Goal: Entertainment & Leisure: Consume media (video, audio)

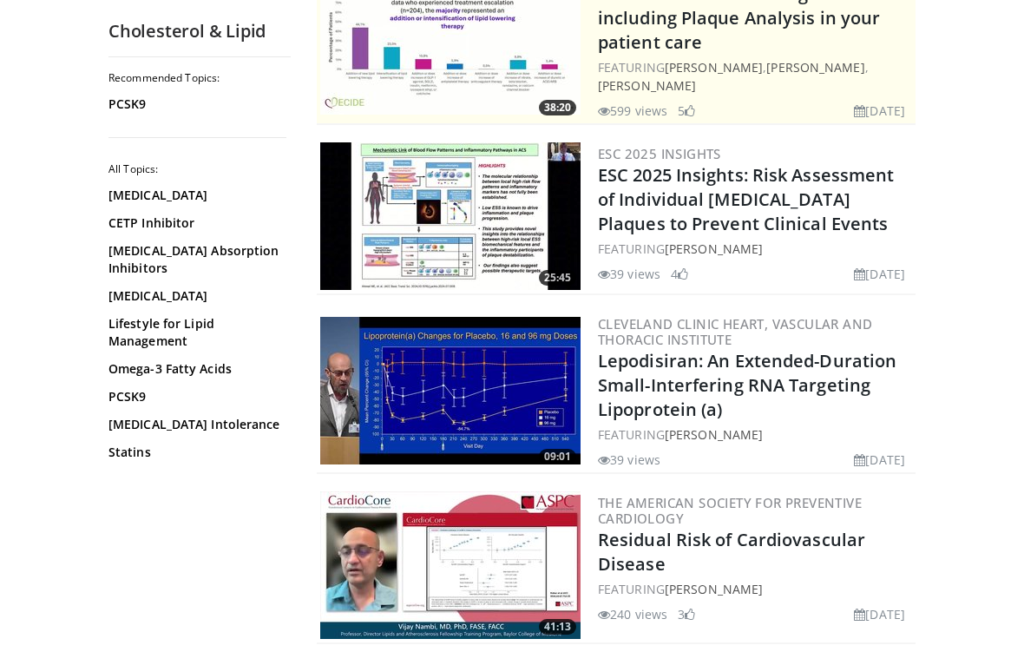
scroll to position [259, 0]
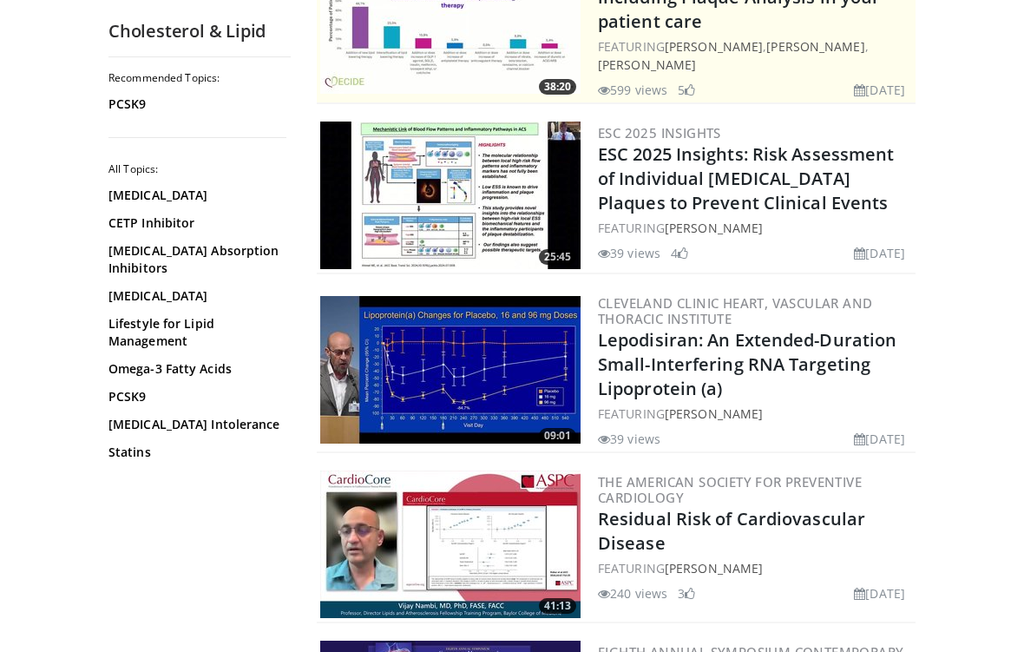
click at [735, 345] on link "Lepodisiran: An Extended-Duration Small-Interfering RNA Targeting Lipoprotein (…" at bounding box center [747, 364] width 299 height 72
